Goal: Check status: Check status

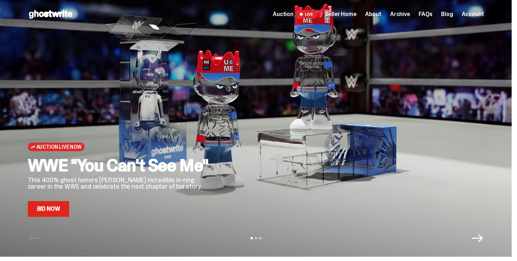
click at [356, 16] on span "Seller Home" at bounding box center [340, 14] width 31 height 6
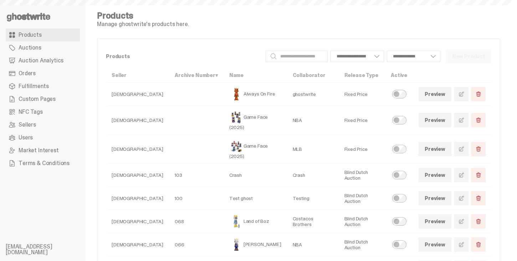
select select
click at [45, 62] on span "Auction Analytics" at bounding box center [41, 61] width 45 height 6
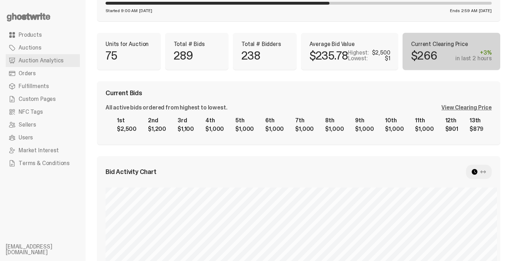
scroll to position [57, 0]
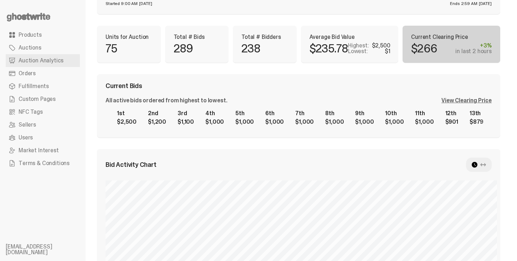
click at [471, 102] on div "View Clearing Price" at bounding box center [467, 101] width 50 height 6
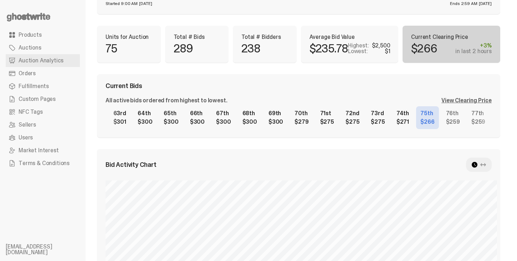
click at [358, 108] on div "1st $2,500 2nd $1,200 3rd $1,100 4th $1,000 5th $1,000 6th $1,000 7th $1,000 8t…" at bounding box center [299, 117] width 386 height 23
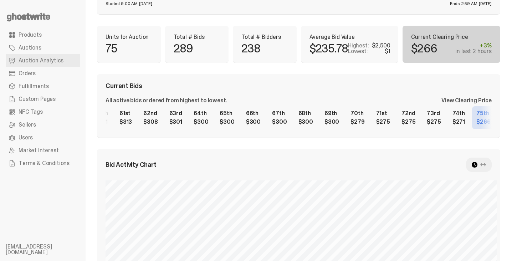
click at [382, 116] on div "1st $2,500 2nd $1,200 3rd $1,100 4th $1,000 5th $1,000 6th $1,000 7th $1,000 8t…" at bounding box center [299, 117] width 386 height 23
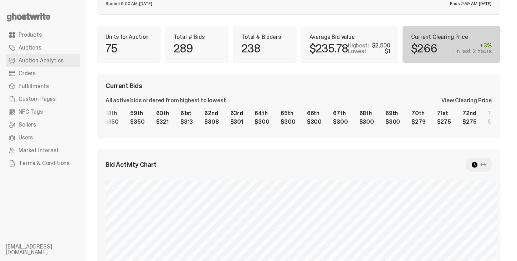
scroll to position [0, 1523]
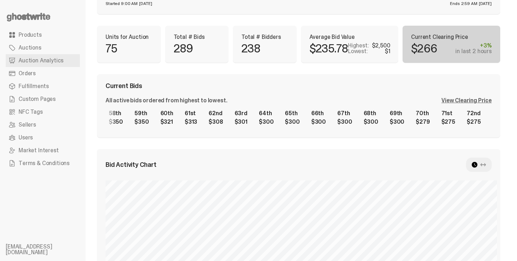
click at [397, 114] on div "1st $2,500 2nd $1,200 3rd $1,100 4th $1,000 5th $1,000 6th $1,000 7th $1,000 8t…" at bounding box center [299, 117] width 386 height 23
click at [376, 86] on div "Current Bids" at bounding box center [299, 86] width 386 height 6
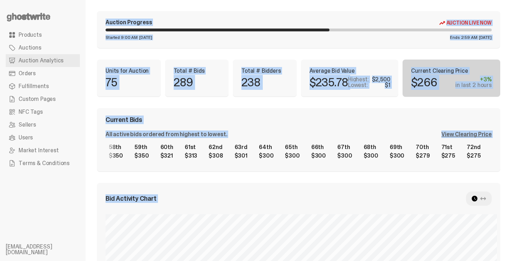
scroll to position [0, 0]
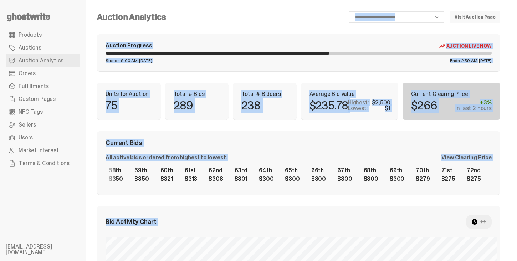
drag, startPoint x: 276, startPoint y: 58, endPoint x: 285, endPoint y: -54, distance: 112.5
click at [285, 0] on html "**********" at bounding box center [256, 130] width 512 height 261
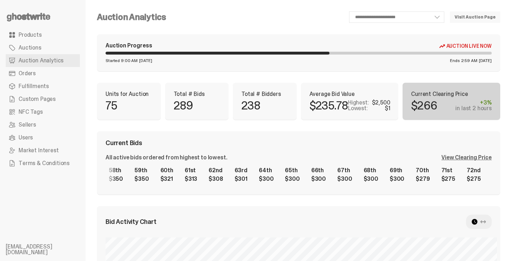
click at [281, 17] on div "**********" at bounding box center [336, 16] width 329 height 11
